Goal: Consume media (video, audio)

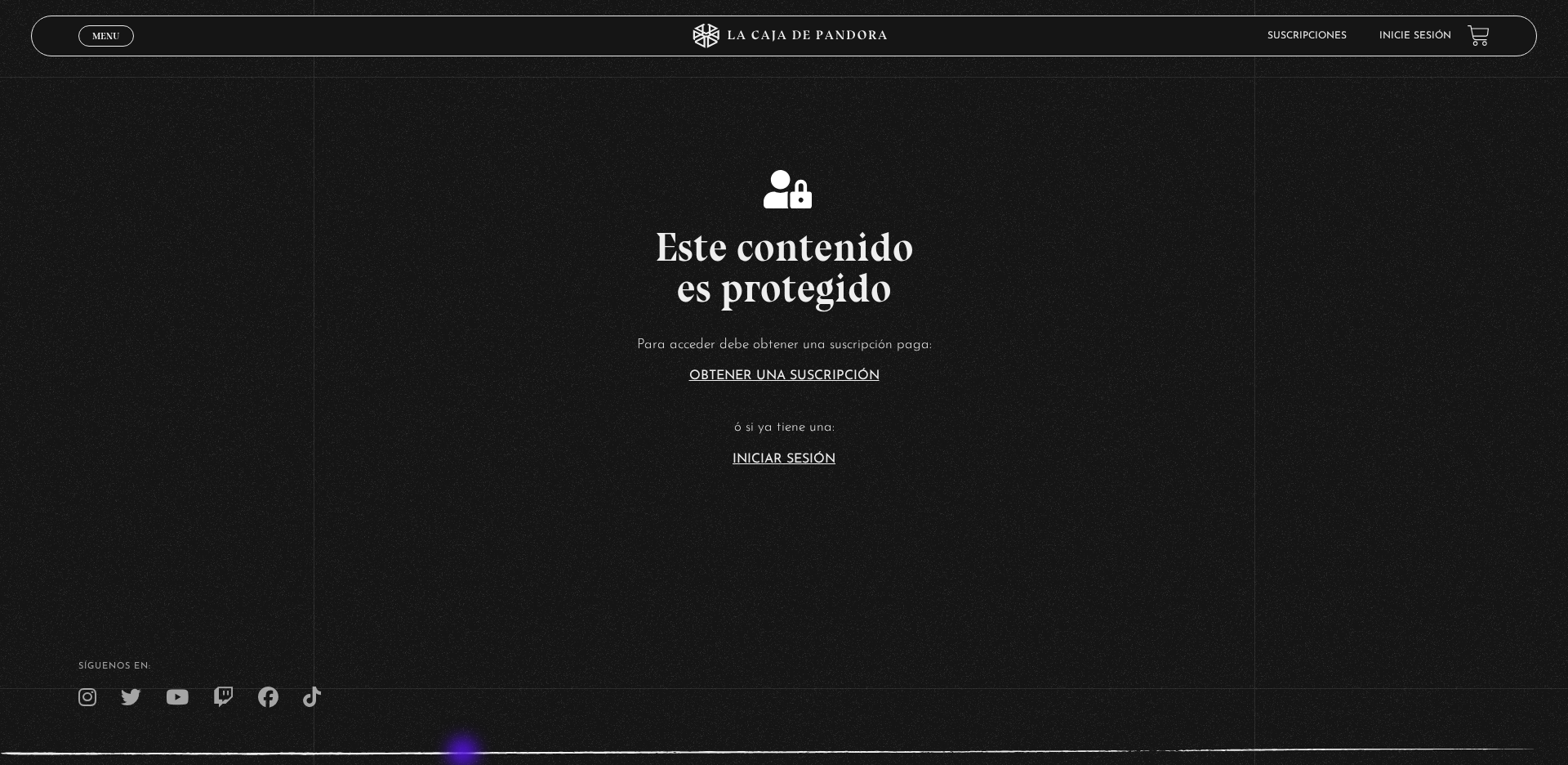
scroll to position [366, 0]
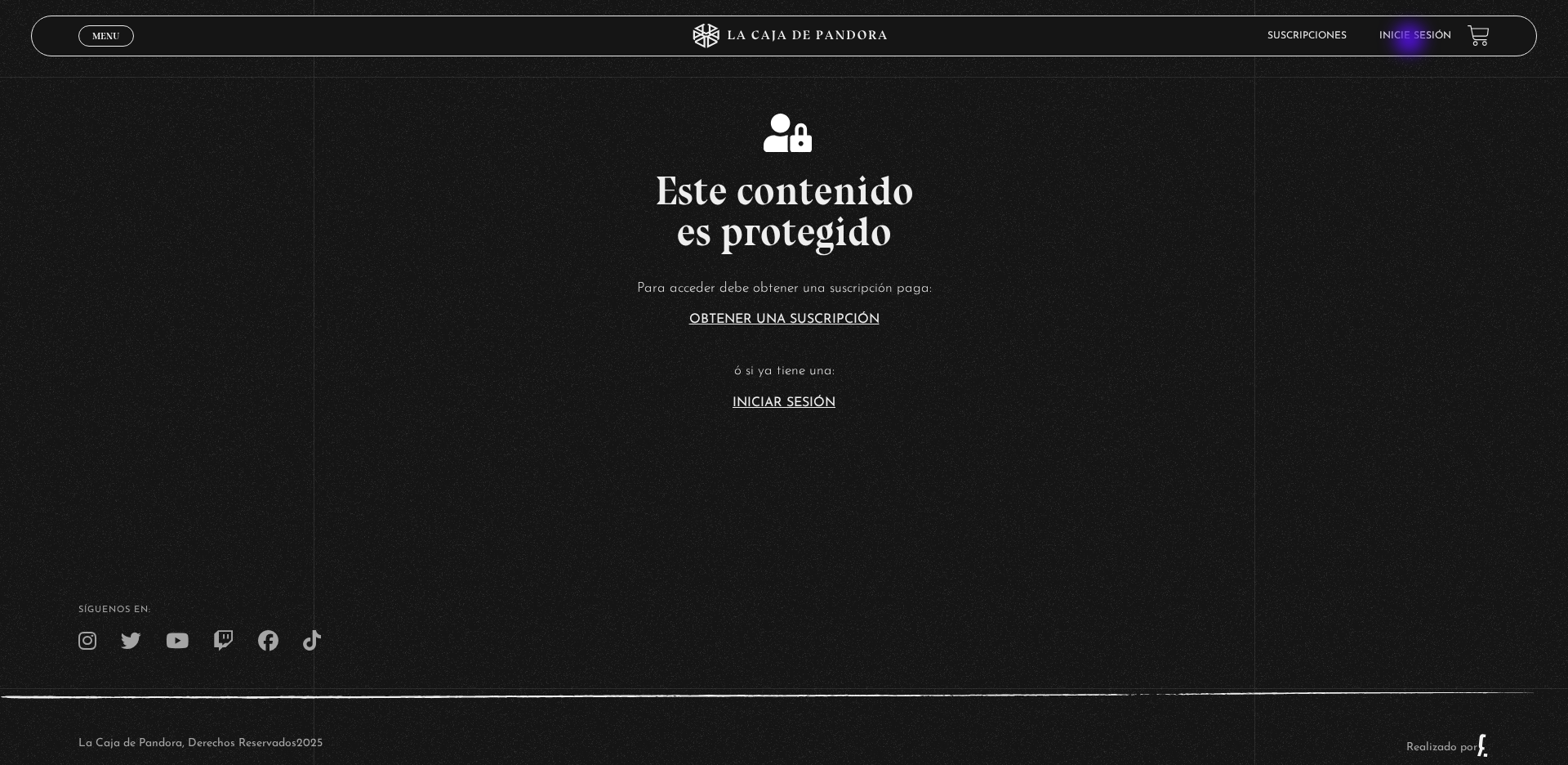
click at [1411, 41] on link "Inicie sesión" at bounding box center [1415, 36] width 72 height 10
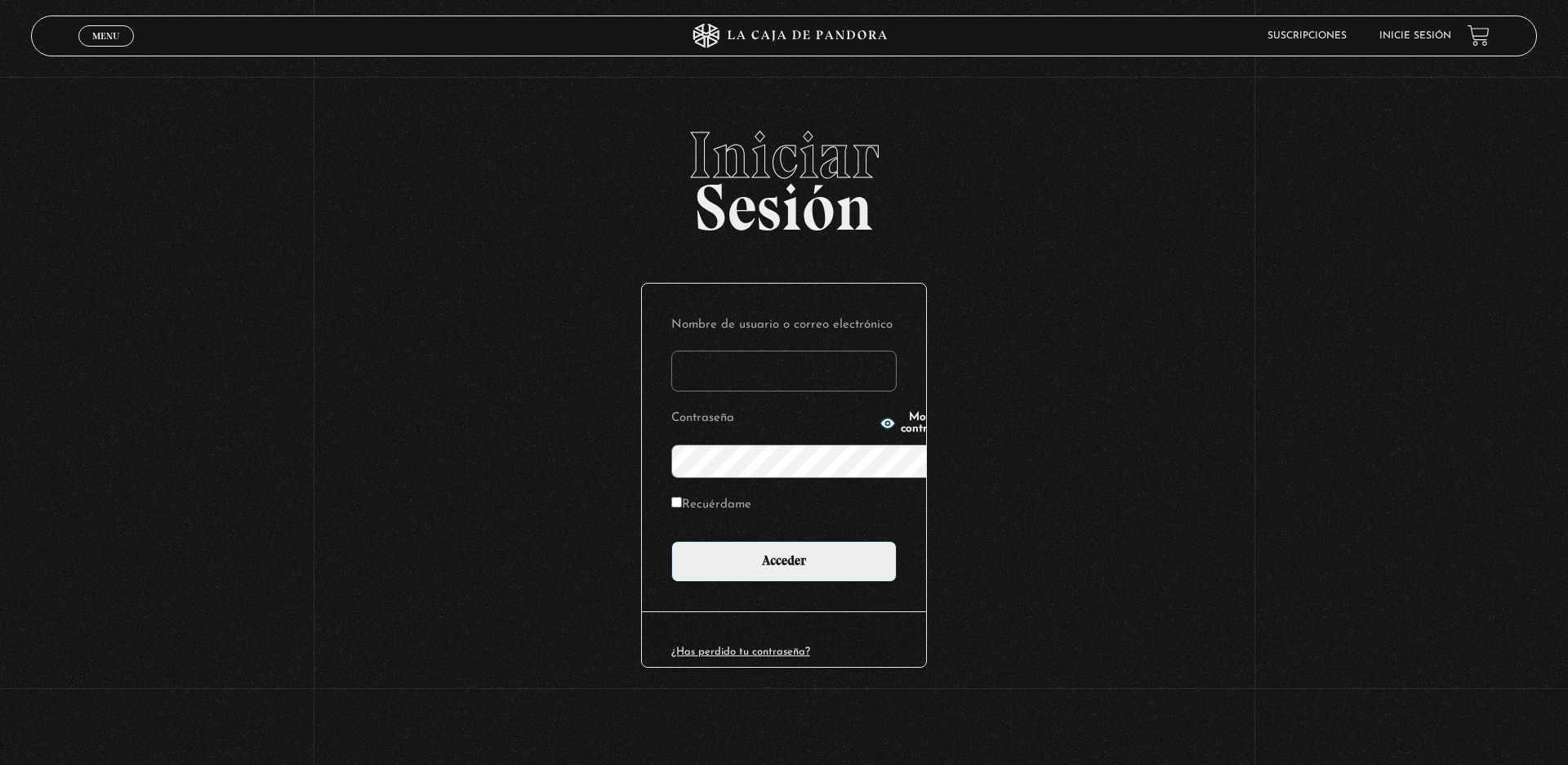
click at [1411, 41] on link "Inicie sesión" at bounding box center [1415, 36] width 72 height 10
click at [679, 351] on input "Nombre de usuario o correo electrónico" at bounding box center [784, 371] width 225 height 41
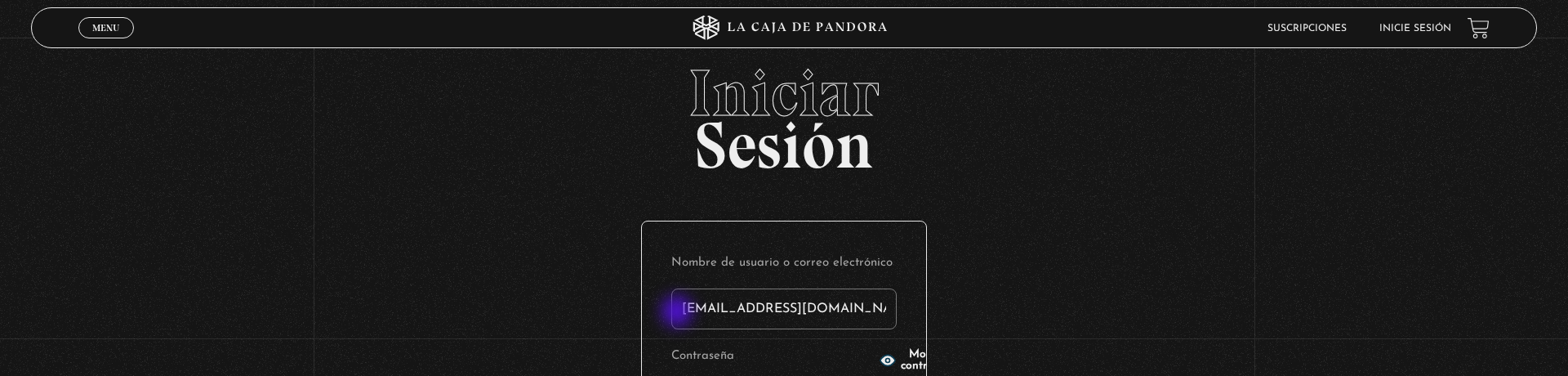
type input "bryanmb29@icloud.com"
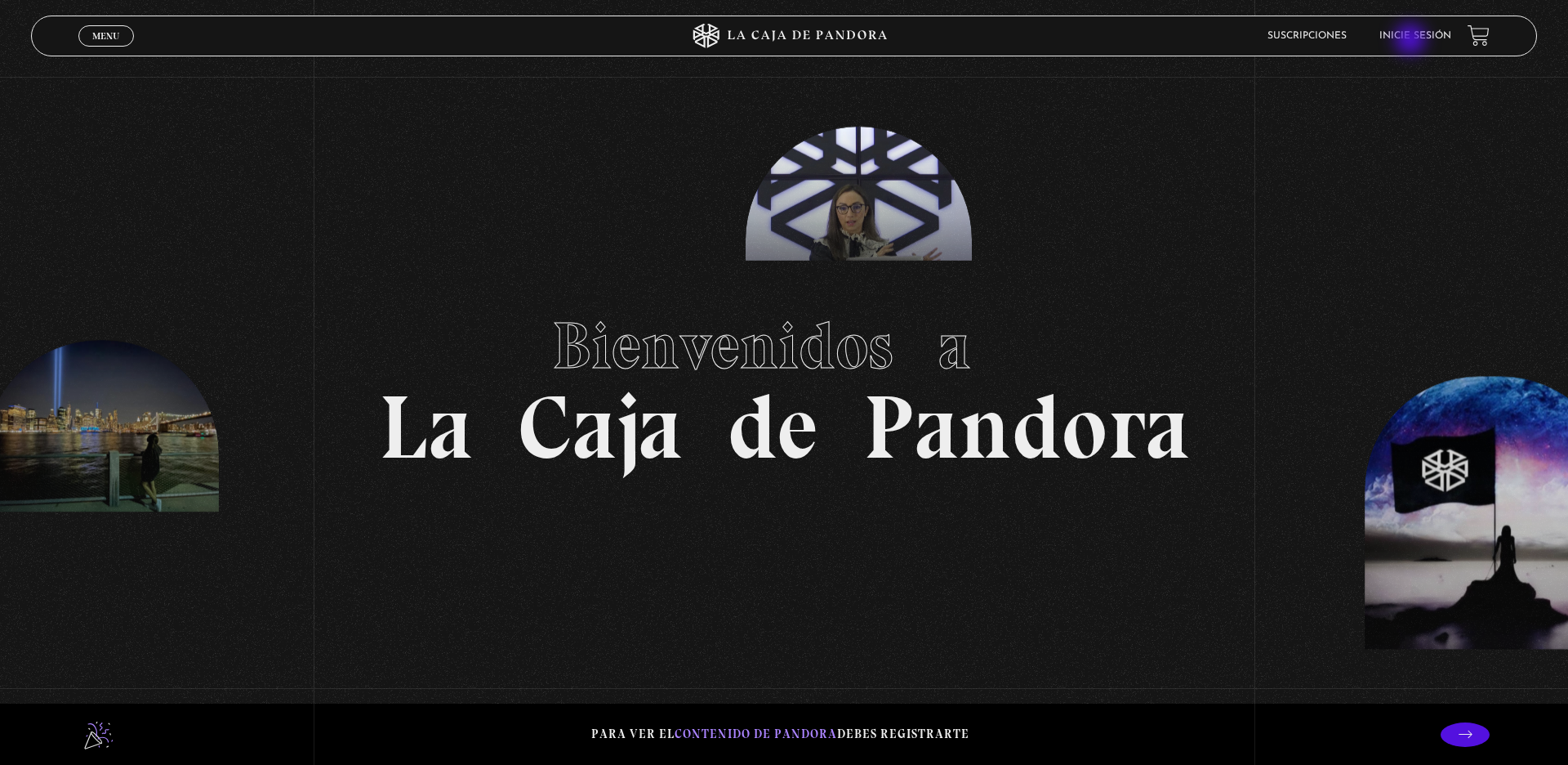
click at [1412, 41] on link "Inicie sesión" at bounding box center [1415, 36] width 72 height 10
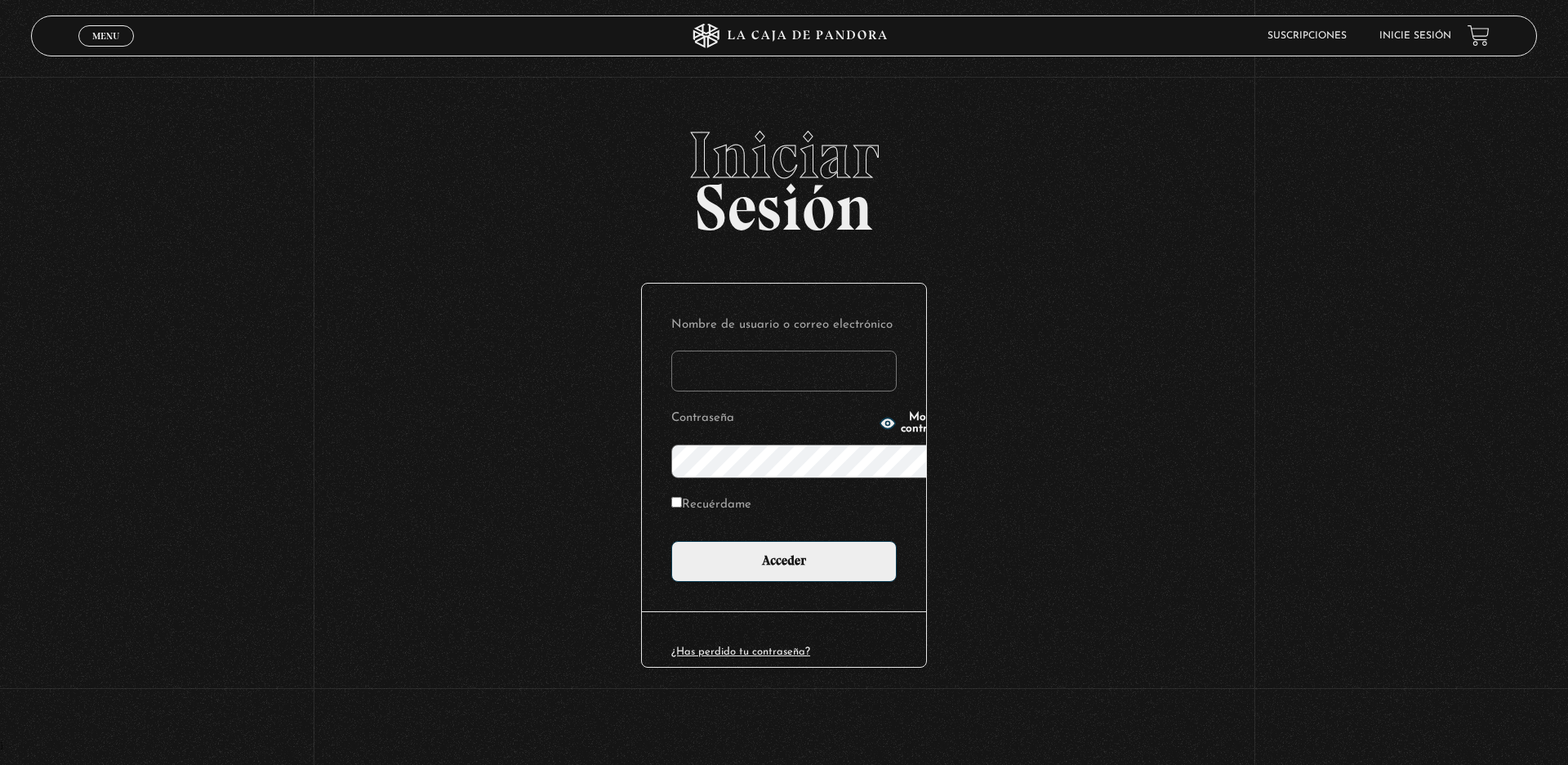
click at [1412, 41] on link "Inicie sesión" at bounding box center [1415, 36] width 72 height 10
click at [672, 351] on input "Nombre de usuario o correo electrónico" at bounding box center [784, 371] width 225 height 41
type input "[EMAIL_ADDRESS][DOMAIN_NAME]"
click at [880, 415] on button "Mostrar contraseña" at bounding box center [918, 423] width 77 height 23
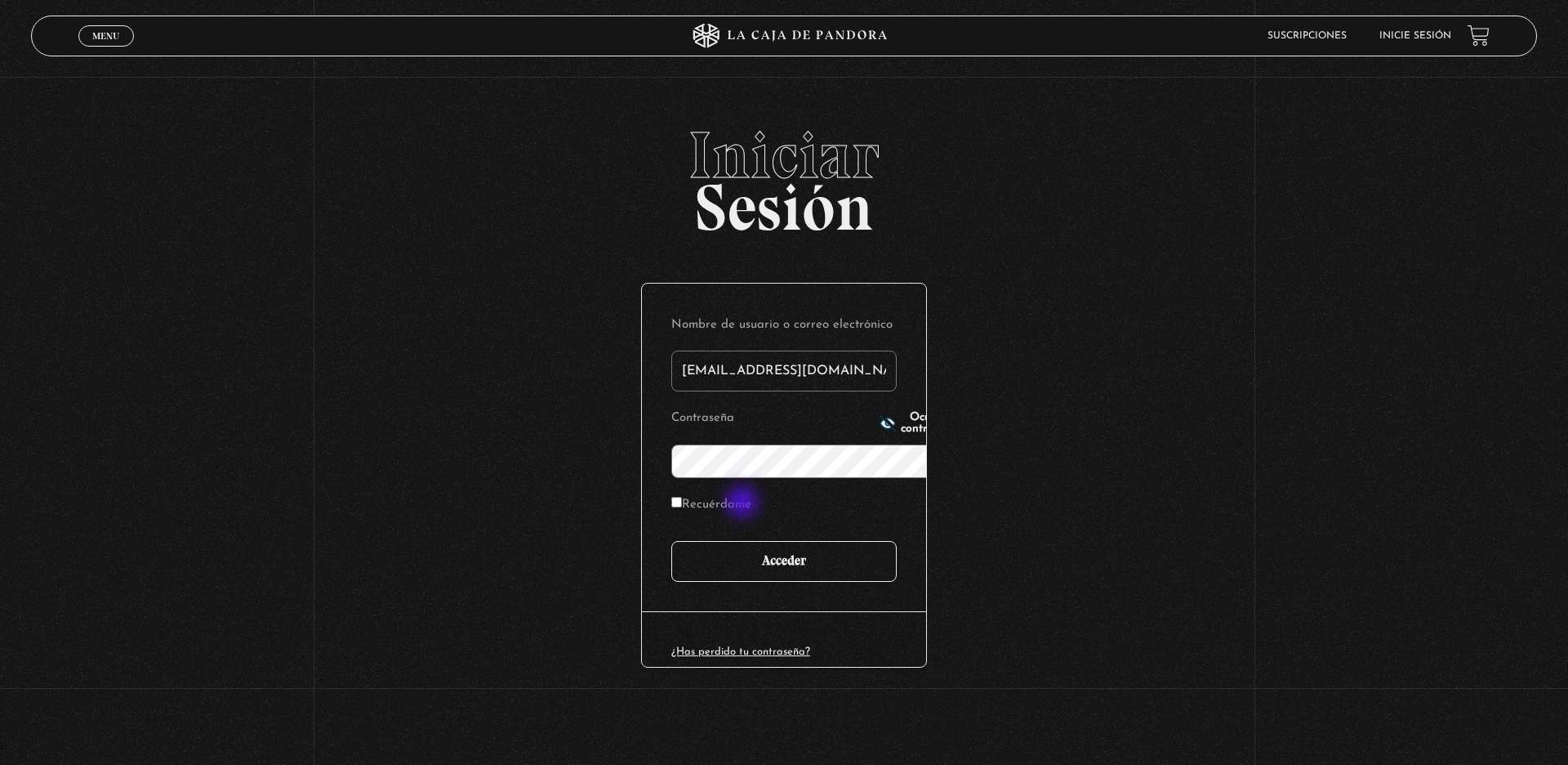
click at [744, 540] on input "Acceder" at bounding box center [784, 560] width 225 height 41
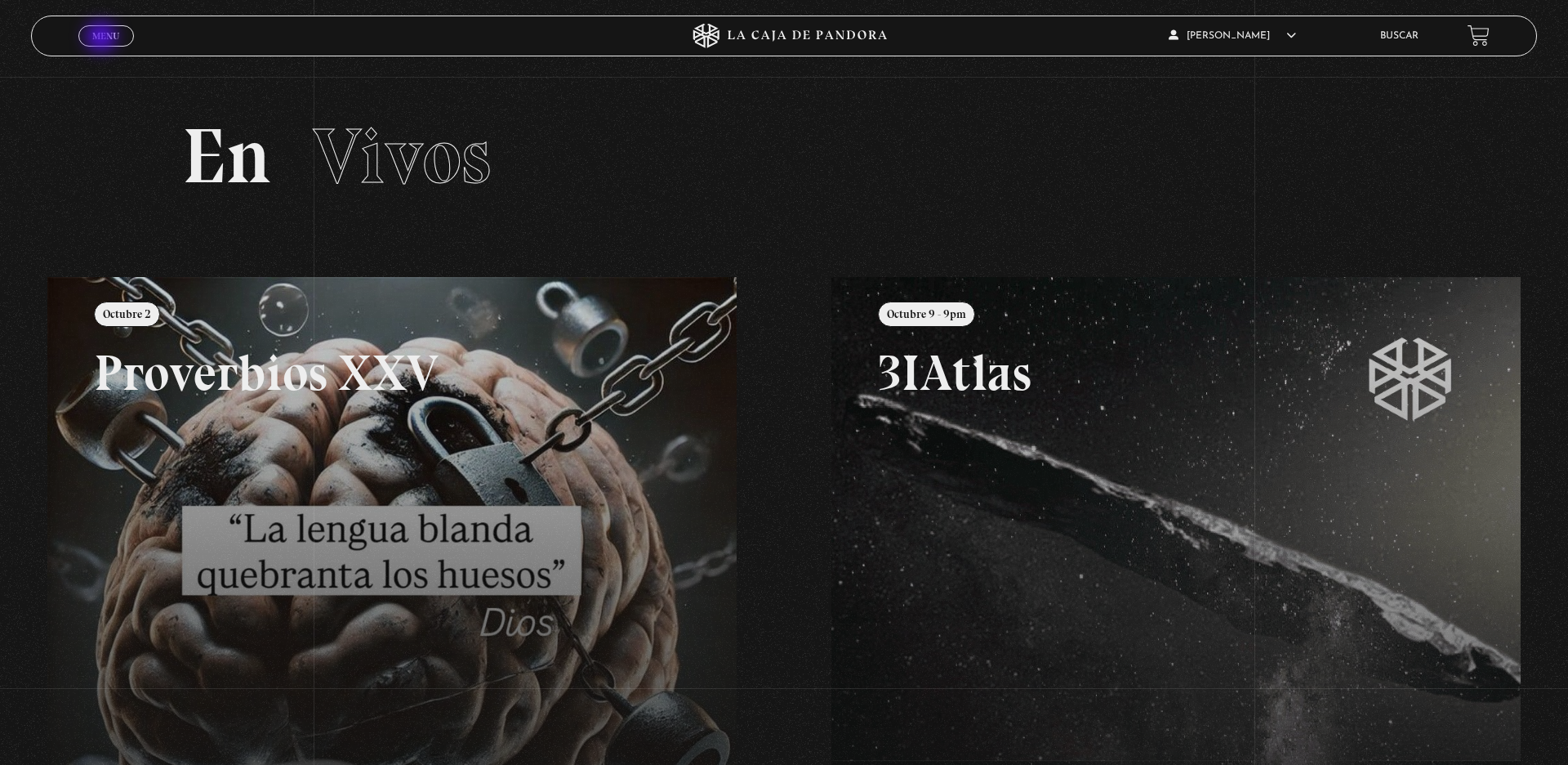
click at [103, 38] on span "Menu" at bounding box center [105, 36] width 27 height 10
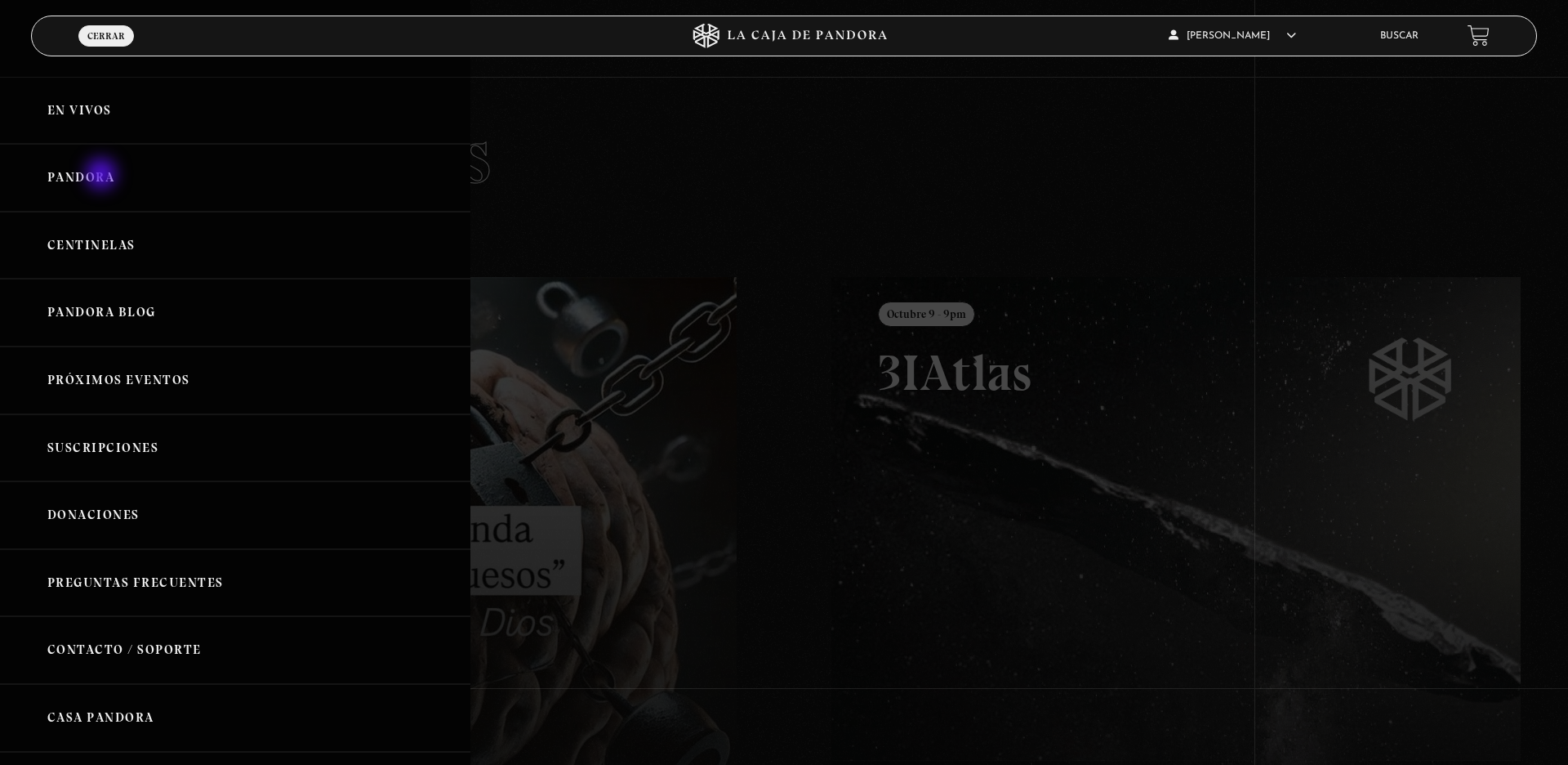
click at [103, 176] on link "Pandora" at bounding box center [235, 178] width 471 height 68
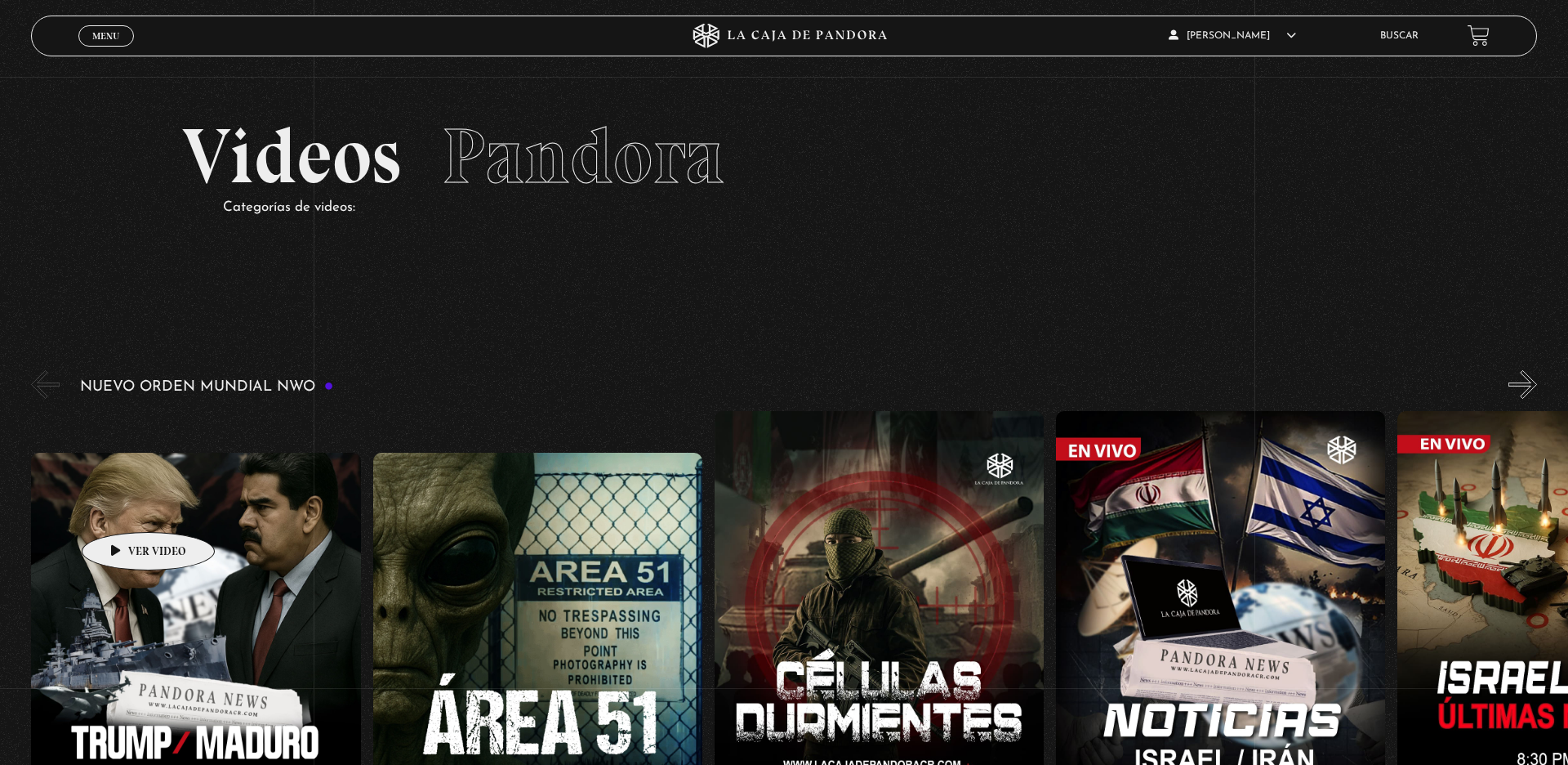
click at [123, 507] on figure at bounding box center [196, 617] width 329 height 329
